Goal: Task Accomplishment & Management: Manage account settings

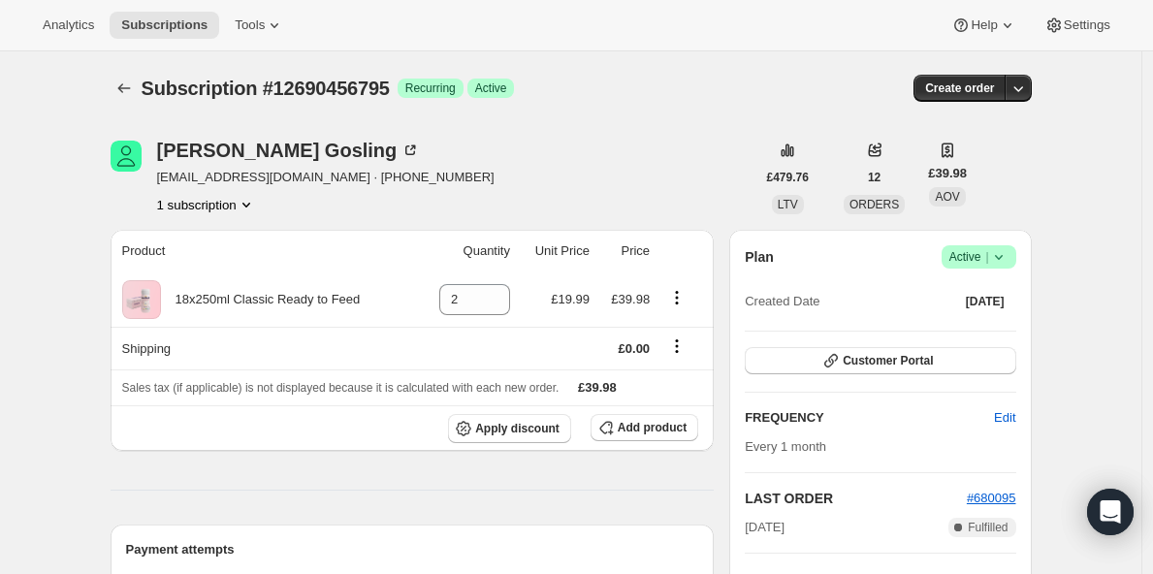
click at [986, 256] on span "Active |" at bounding box center [978, 256] width 59 height 19
click at [971, 328] on span "Cancel subscription" at bounding box center [978, 328] width 110 height 15
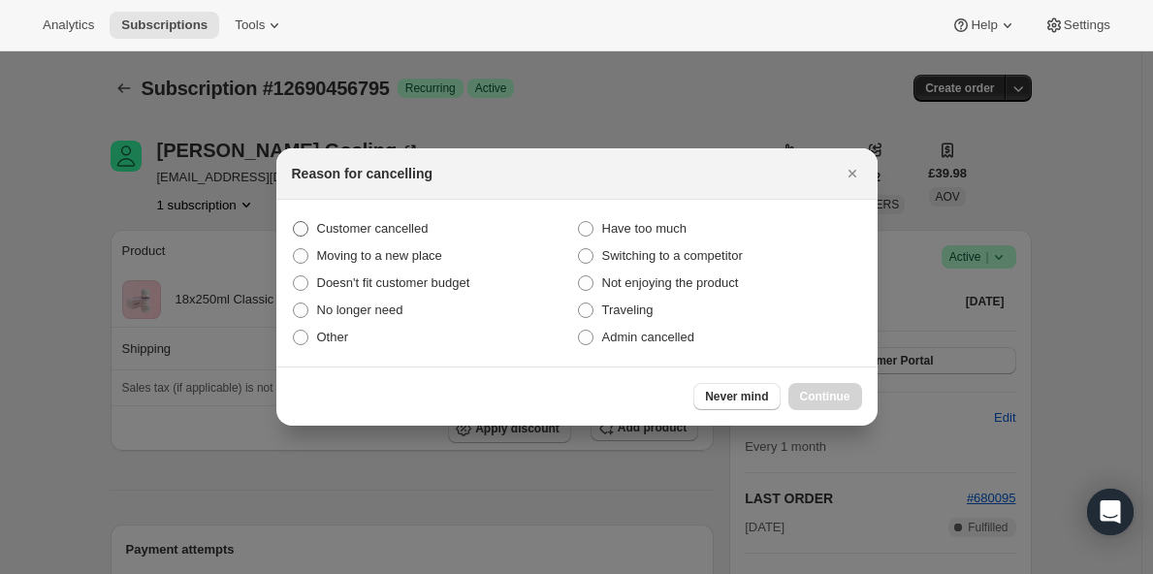
click at [378, 231] on span "Customer cancelled" at bounding box center [372, 228] width 111 height 15
click at [294, 222] on input "Customer cancelled" at bounding box center [293, 221] width 1 height 1
radio input "true"
click at [844, 404] on button "Continue" at bounding box center [825, 396] width 74 height 27
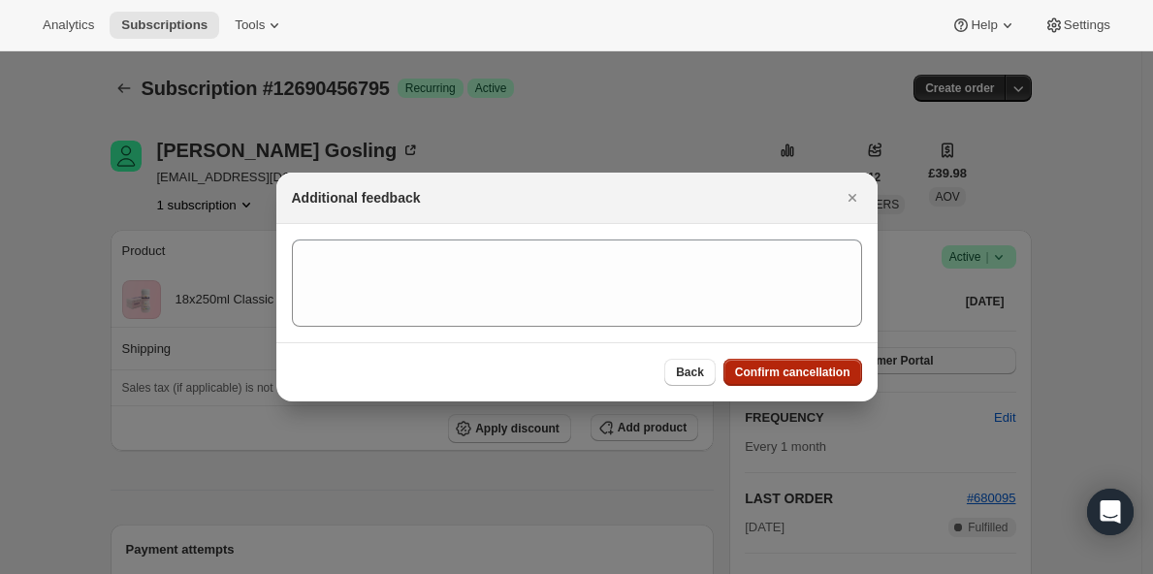
click at [822, 375] on span "Confirm cancellation" at bounding box center [792, 373] width 115 height 16
